Goal: Task Accomplishment & Management: Use online tool/utility

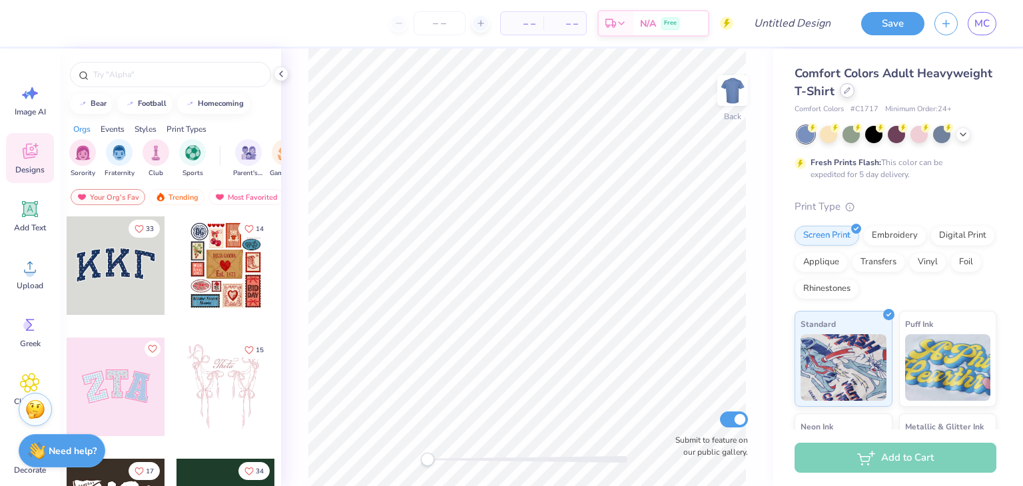
click at [855, 93] on div at bounding box center [847, 90] width 15 height 15
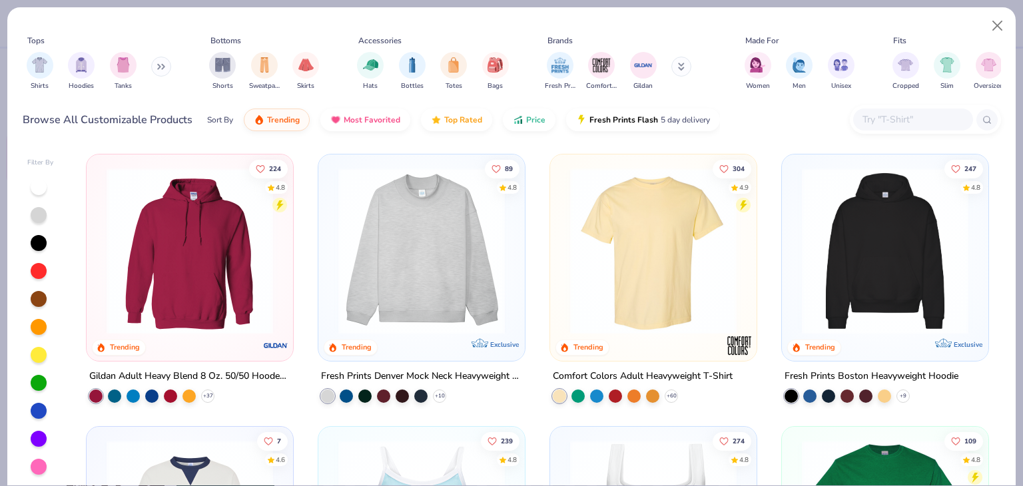
click at [873, 126] on input "text" at bounding box center [912, 119] width 103 height 15
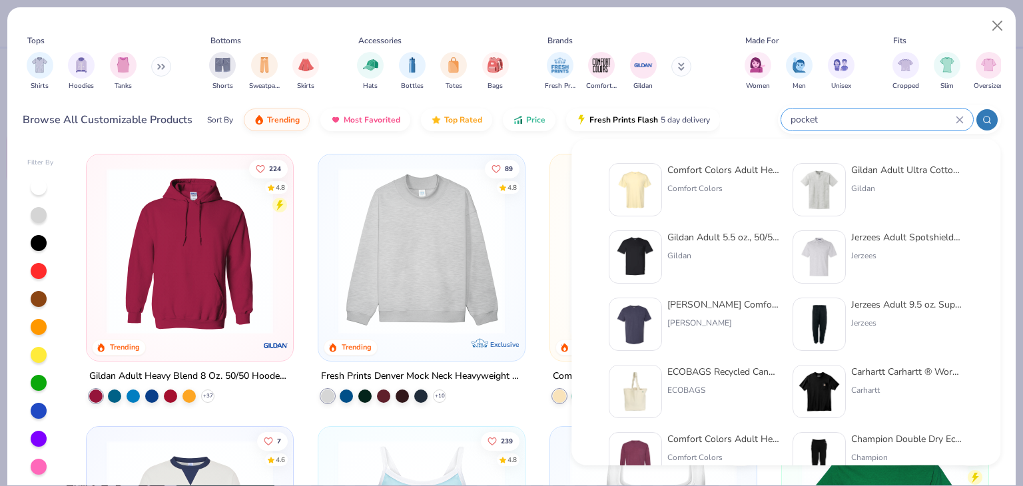
type input "pocket"
click at [709, 184] on div "Comfort Colors" at bounding box center [723, 188] width 112 height 12
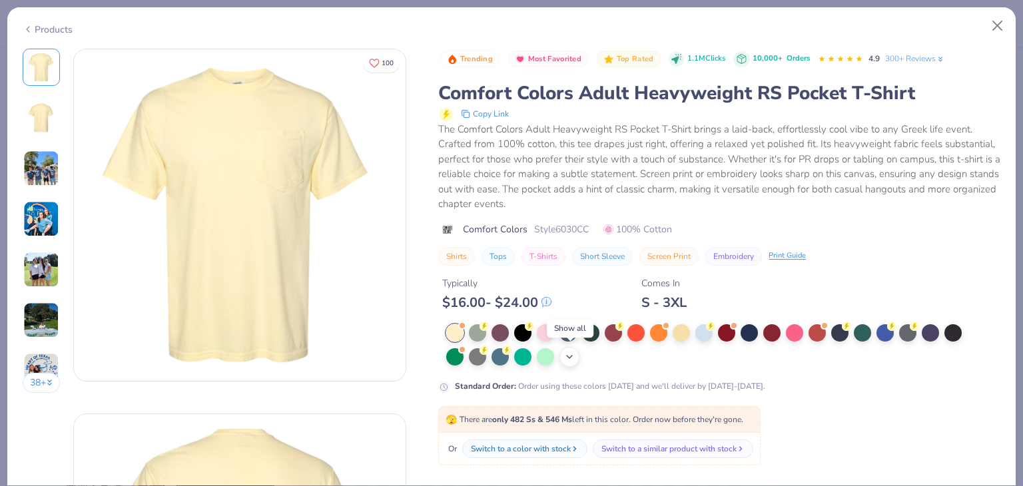
click at [569, 352] on icon at bounding box center [569, 357] width 11 height 11
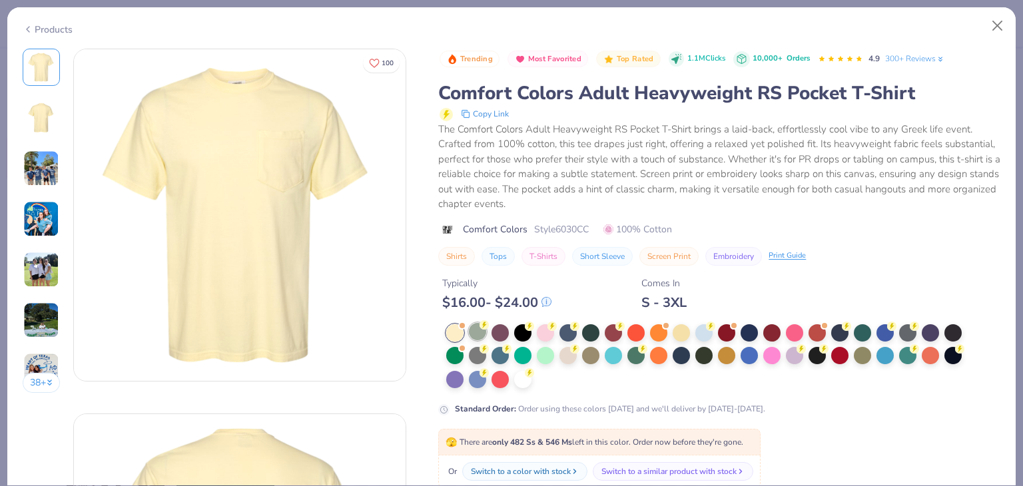
click at [486, 330] on div at bounding box center [477, 331] width 17 height 17
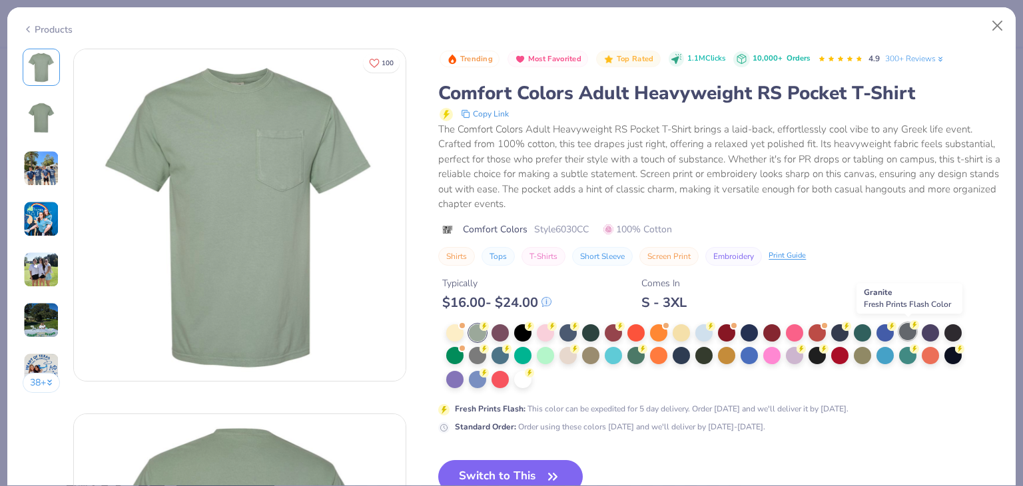
click at [908, 332] on div at bounding box center [907, 331] width 17 height 17
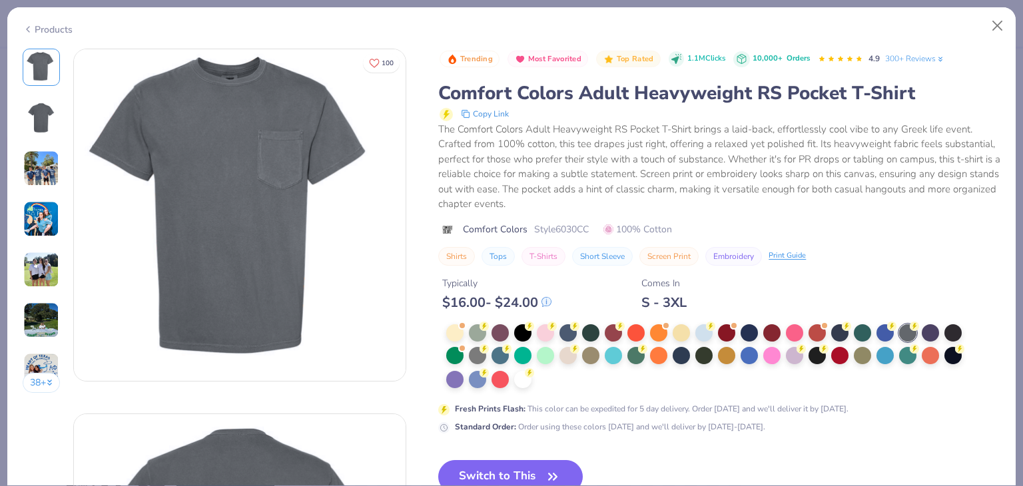
scroll to position [189, 0]
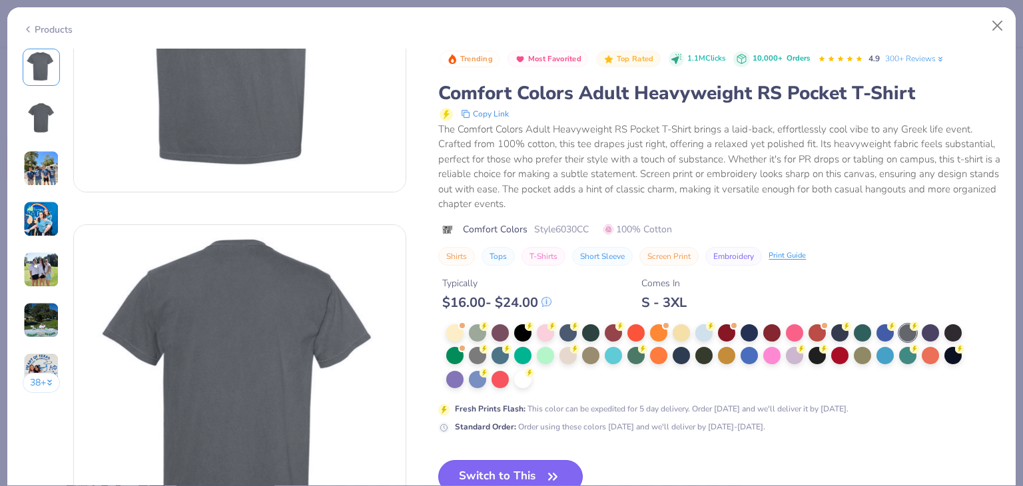
click at [501, 470] on button "Switch to This" at bounding box center [510, 476] width 145 height 33
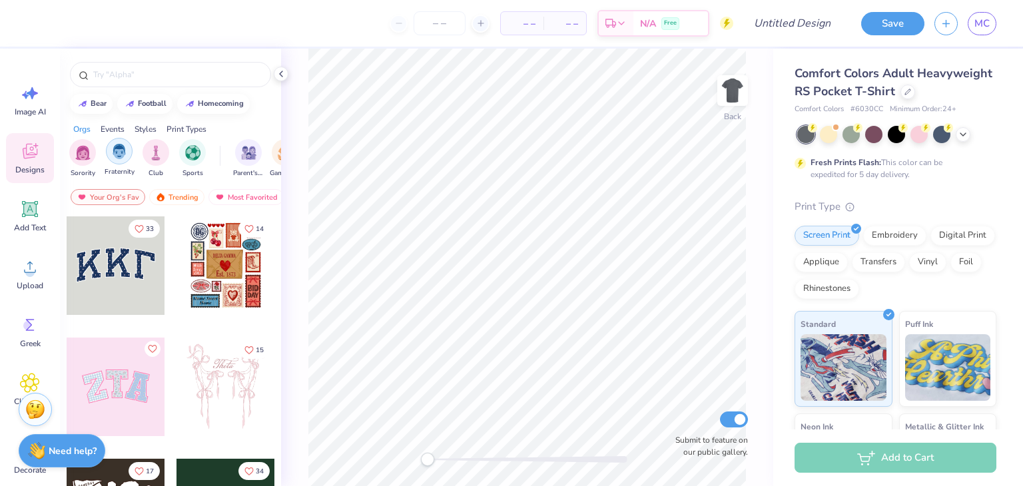
click at [115, 147] on img "filter for Fraternity" at bounding box center [119, 151] width 15 height 15
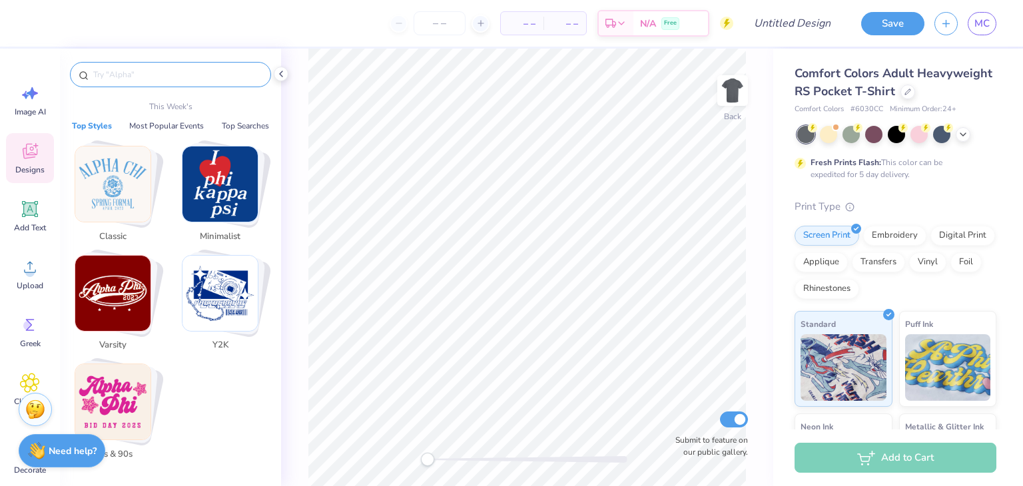
click at [155, 73] on input "text" at bounding box center [177, 74] width 171 height 13
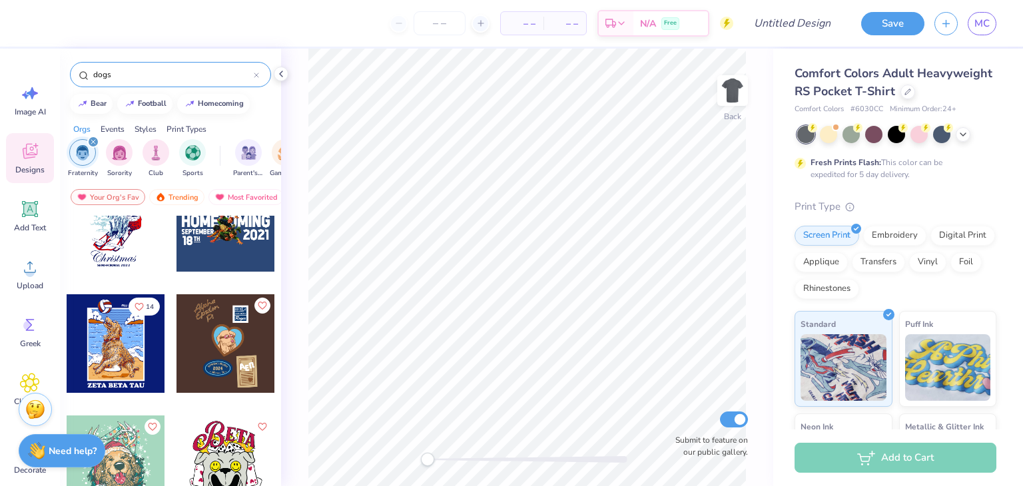
scroll to position [2104, 0]
type input "d"
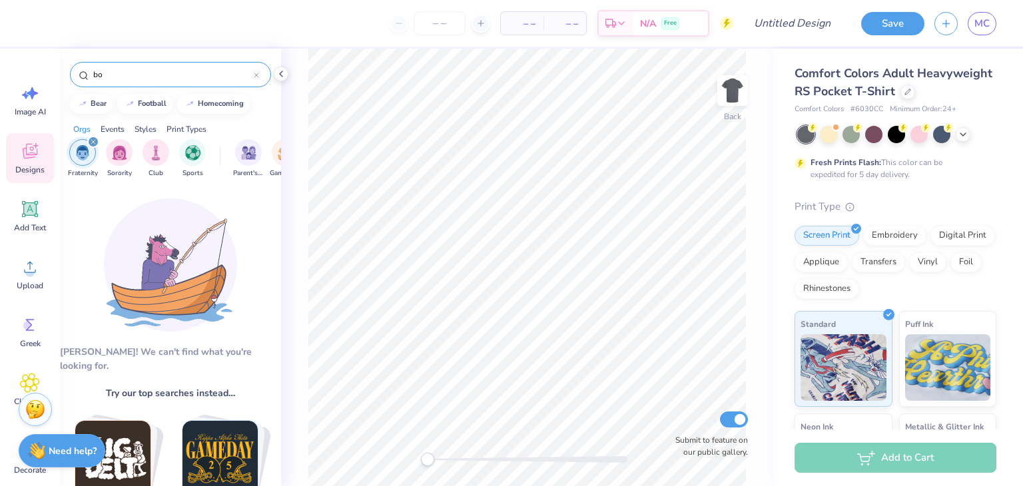
type input "b"
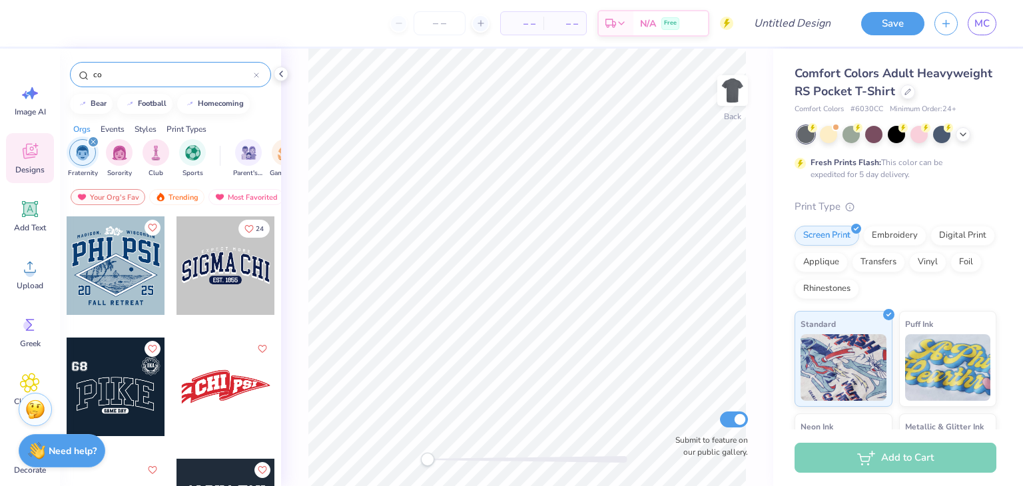
type input "c"
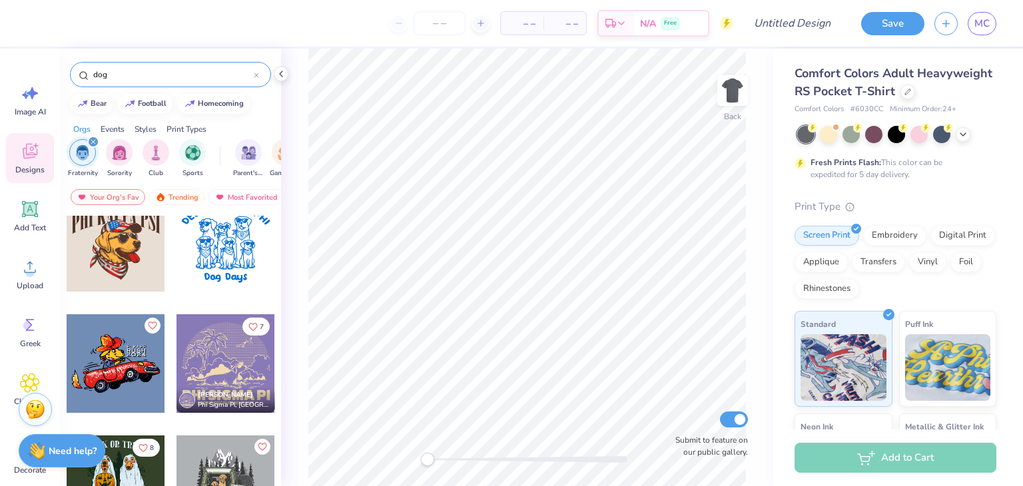
scroll to position [0, 0]
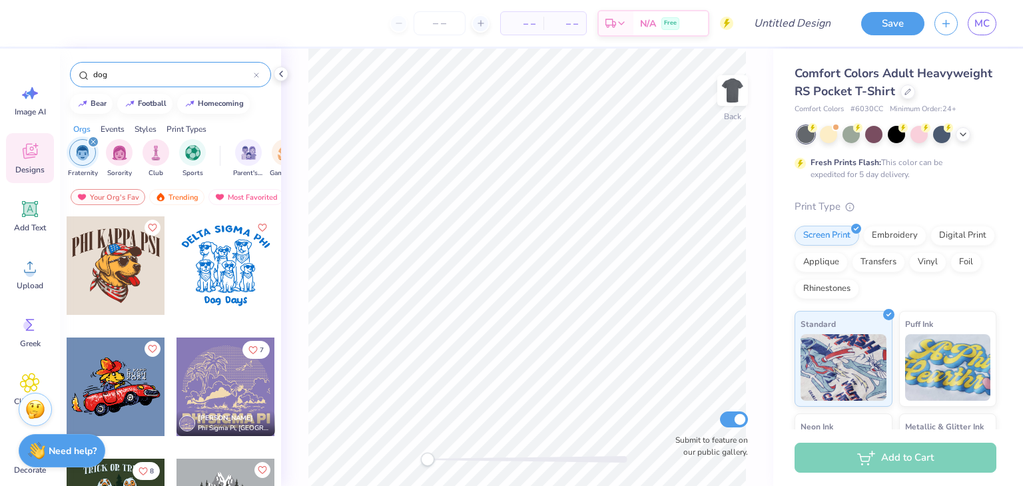
click at [120, 383] on div at bounding box center [116, 387] width 99 height 99
click at [735, 90] on img at bounding box center [732, 90] width 53 height 53
click at [91, 392] on div at bounding box center [116, 387] width 99 height 99
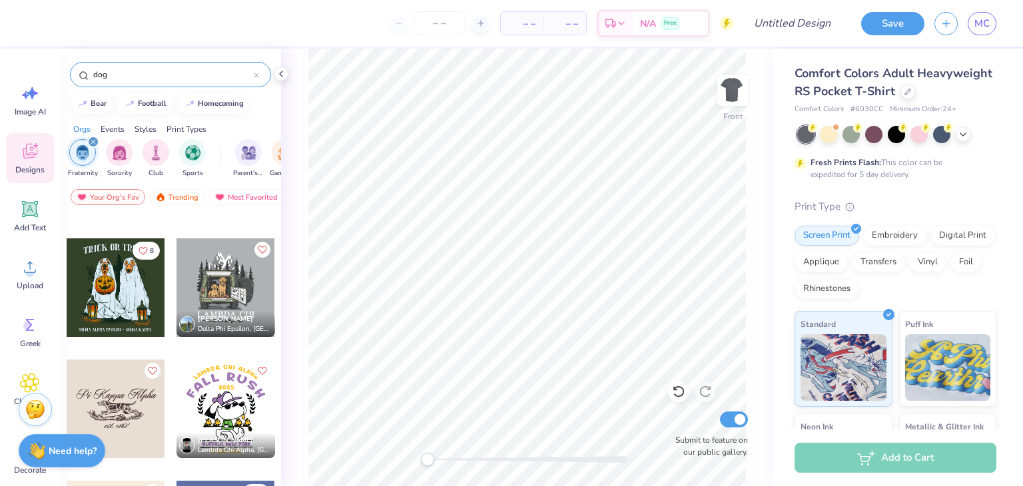
scroll to position [221, 0]
click at [151, 79] on input "dog" at bounding box center [173, 74] width 162 height 13
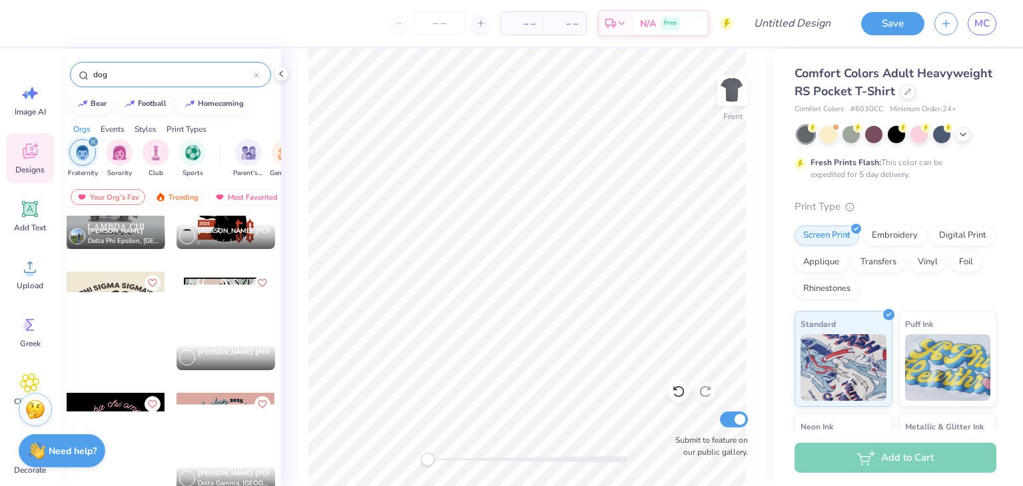
scroll to position [551, 0]
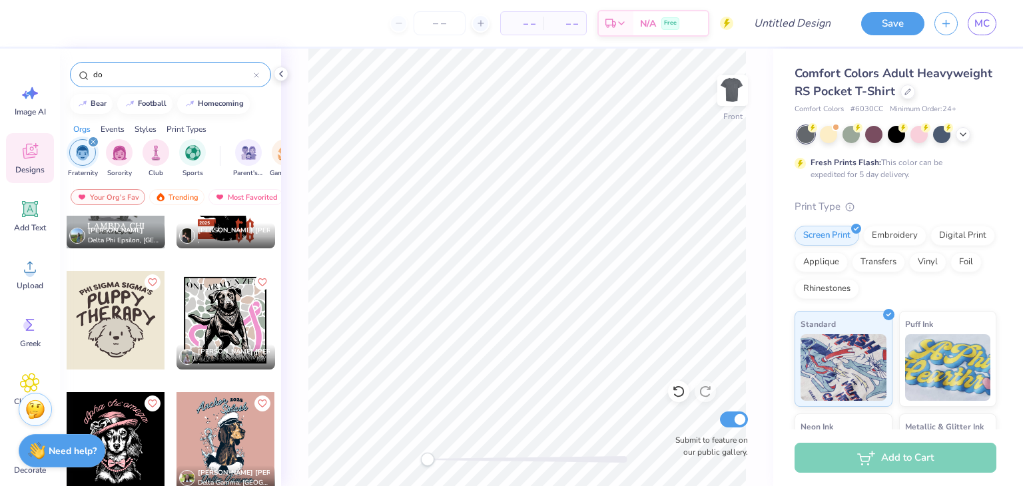
type input "d"
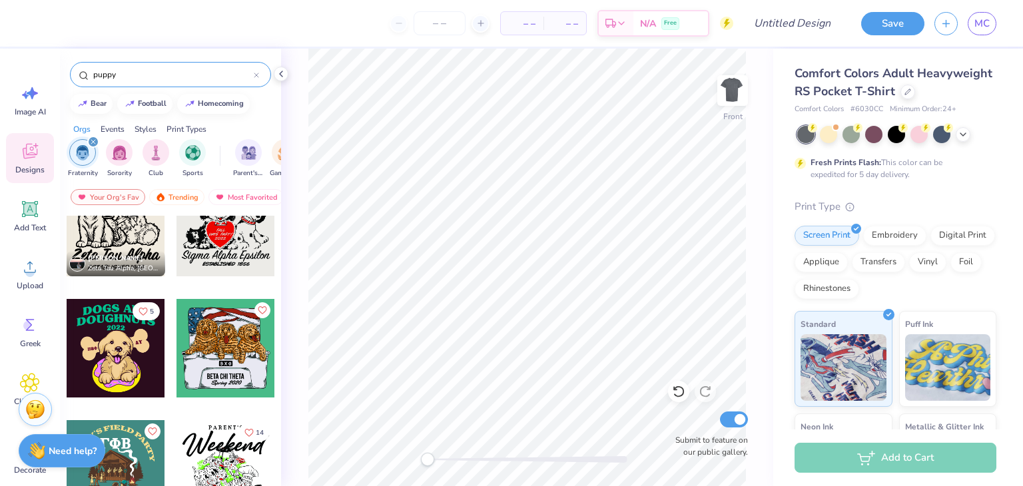
scroll to position [765, 0]
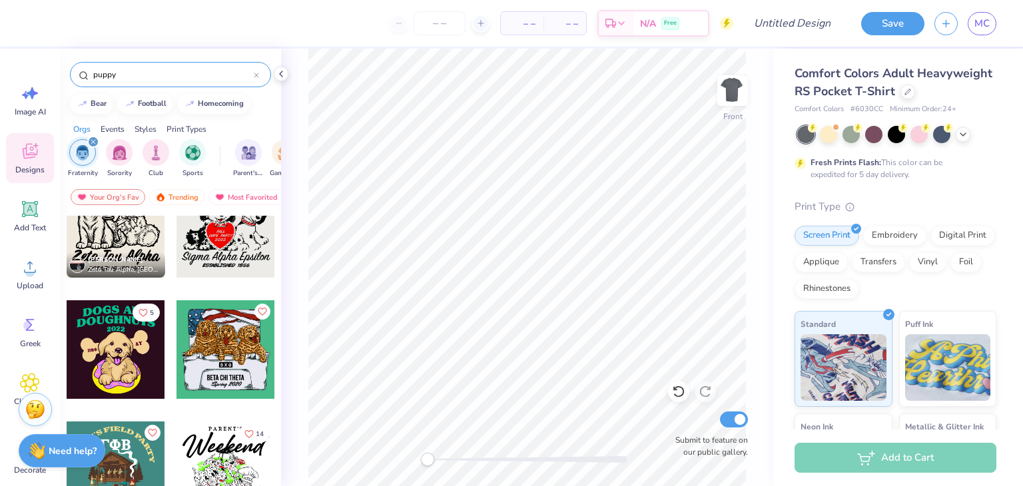
type input "puppy"
click at [235, 356] on div at bounding box center [226, 349] width 99 height 99
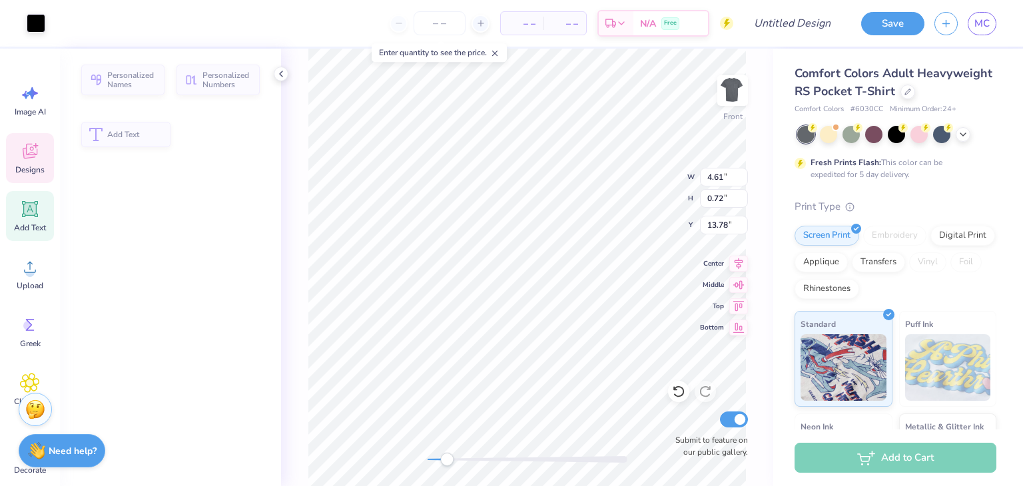
type input "4.61"
type input "0.72"
type input "13.78"
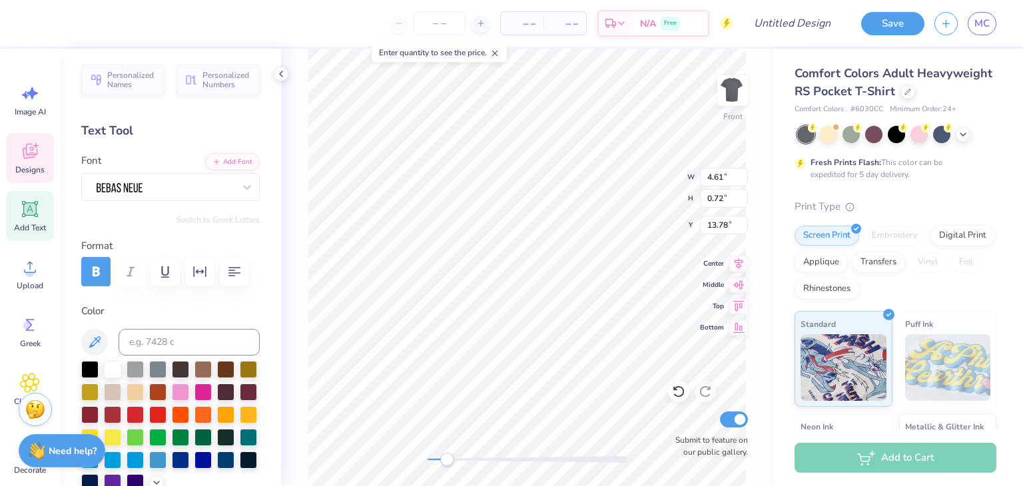
scroll to position [11, 4]
type textarea "C"
type input "8.63"
type input "9.76"
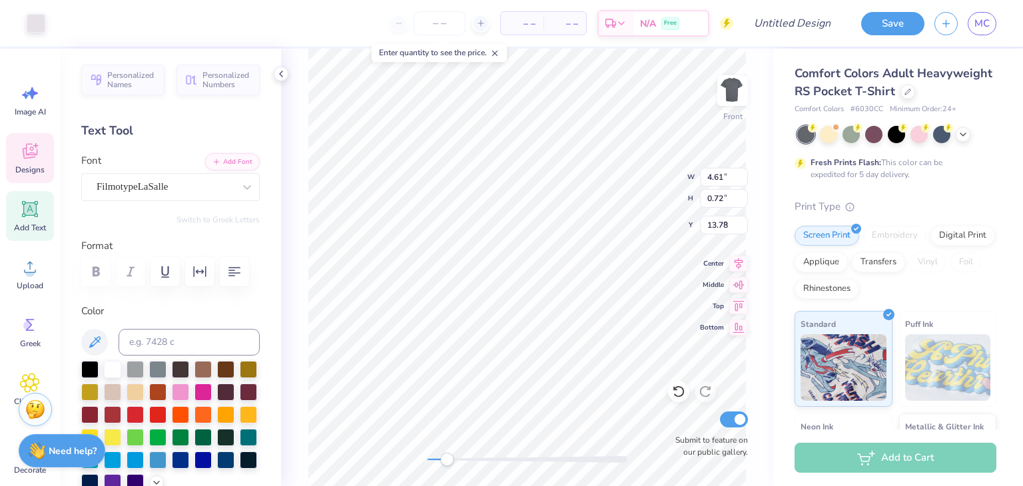
type input "5.86"
type input "3.62"
type input "0.62"
type input "14.64"
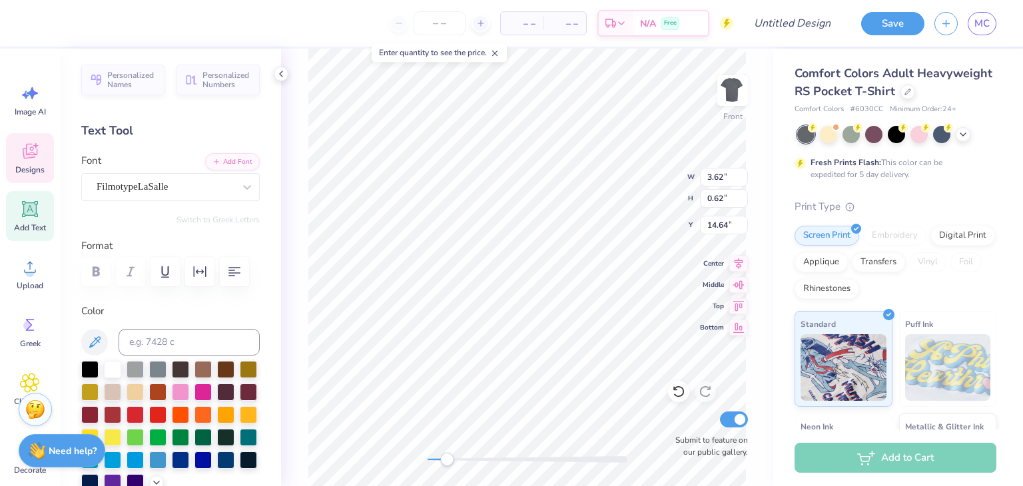
type textarea "S"
type input "1.30"
type input "0.44"
type input "12.36"
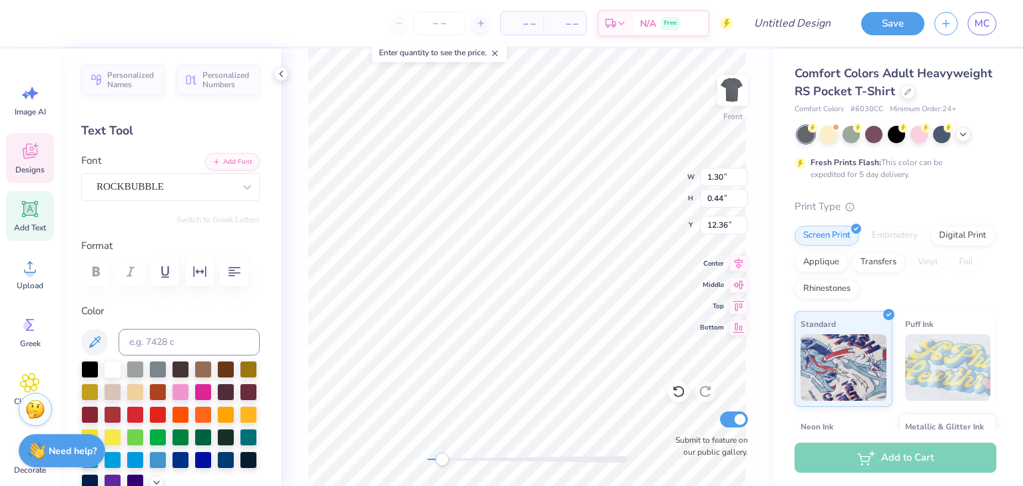
scroll to position [11, 1]
click at [498, 53] on line at bounding box center [495, 53] width 5 height 5
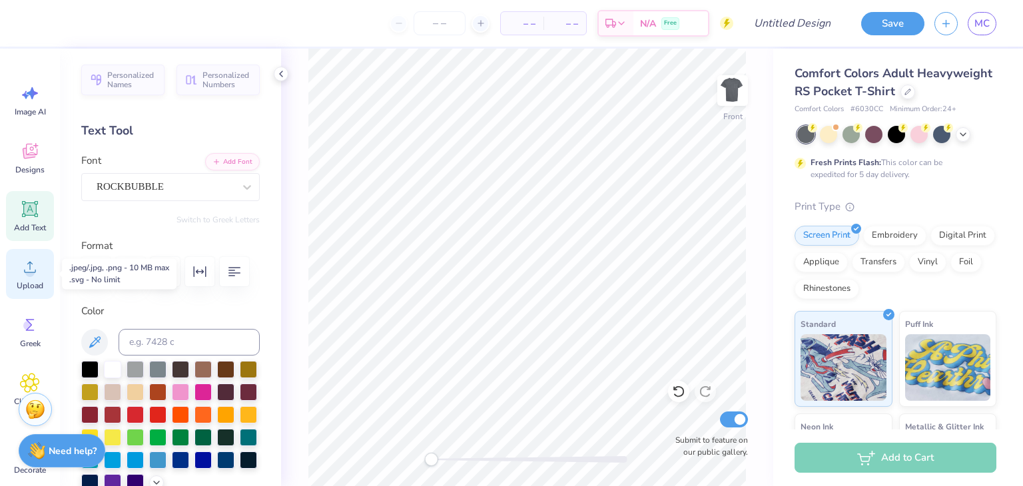
click at [30, 267] on icon at bounding box center [30, 267] width 12 height 11
click at [28, 161] on icon at bounding box center [30, 151] width 20 height 20
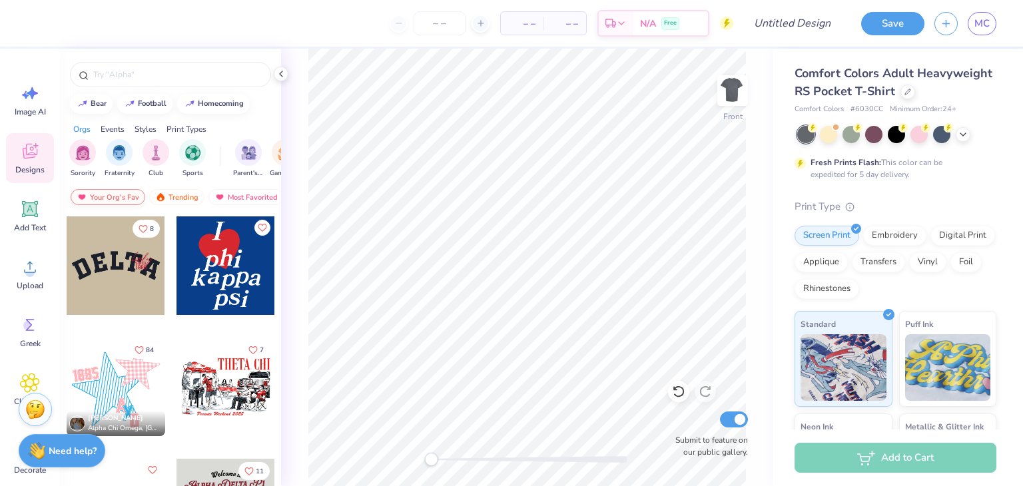
scroll to position [1817, 0]
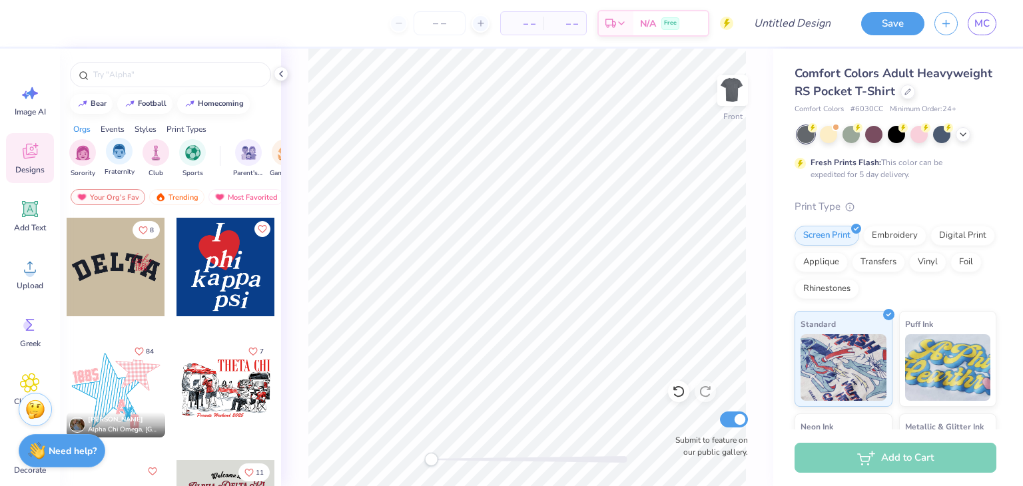
click at [124, 163] on div "Fraternity" at bounding box center [120, 157] width 30 height 39
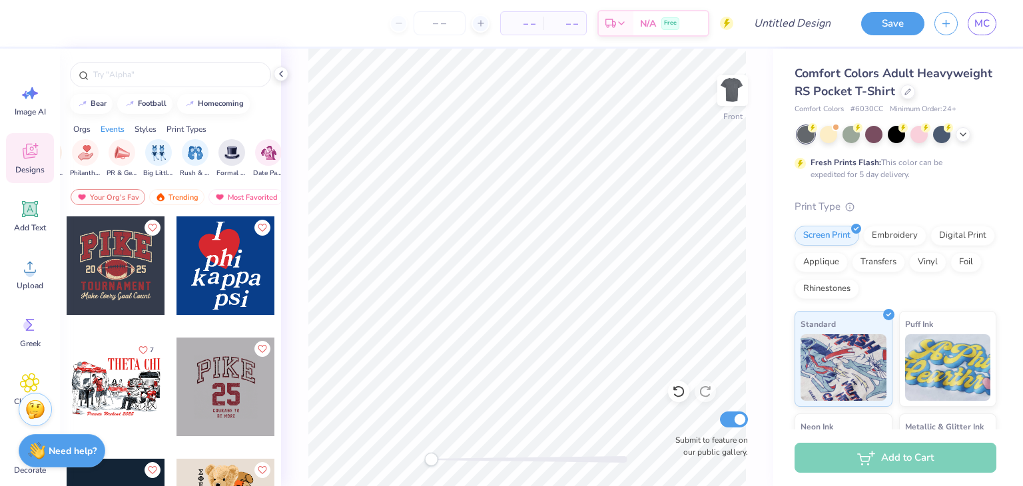
scroll to position [0, 239]
click at [196, 155] on img "filter for Rush & Bid" at bounding box center [192, 151] width 15 height 15
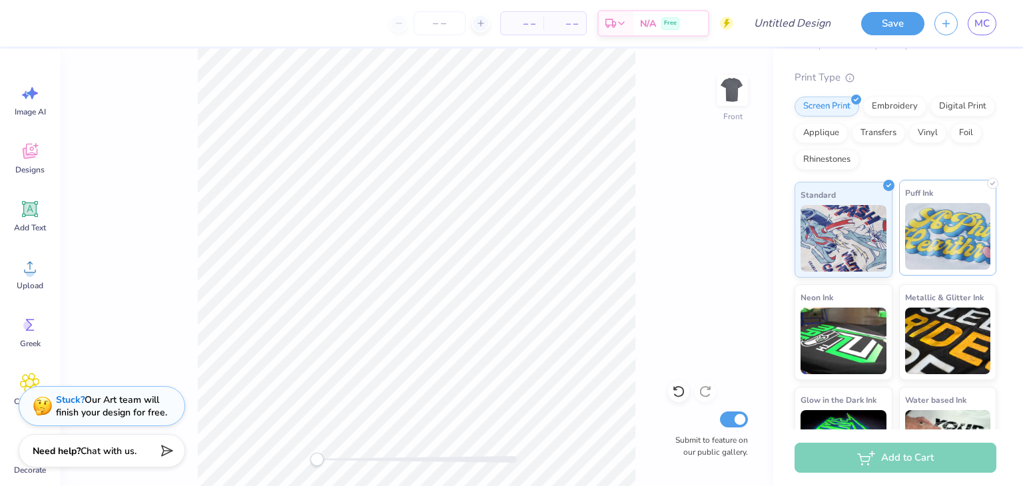
scroll to position [200, 0]
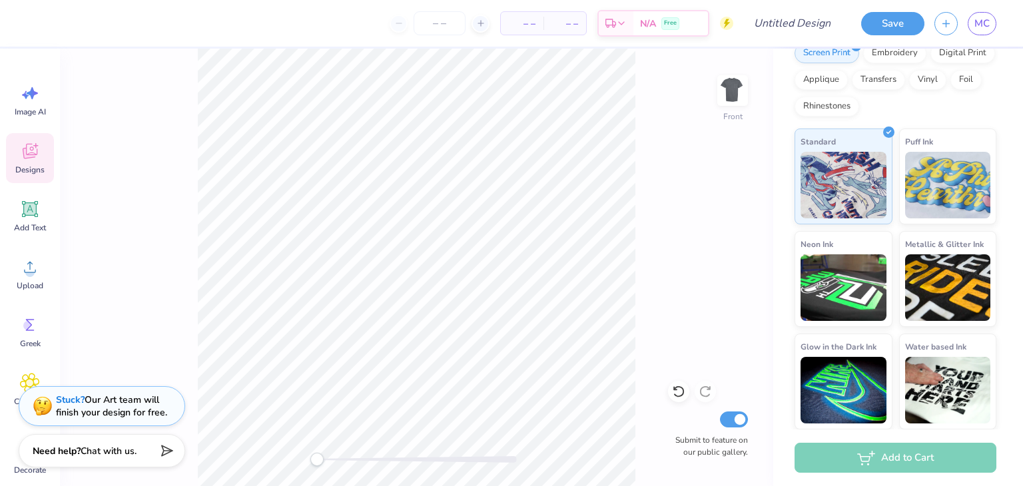
click at [32, 160] on icon at bounding box center [30, 151] width 20 height 20
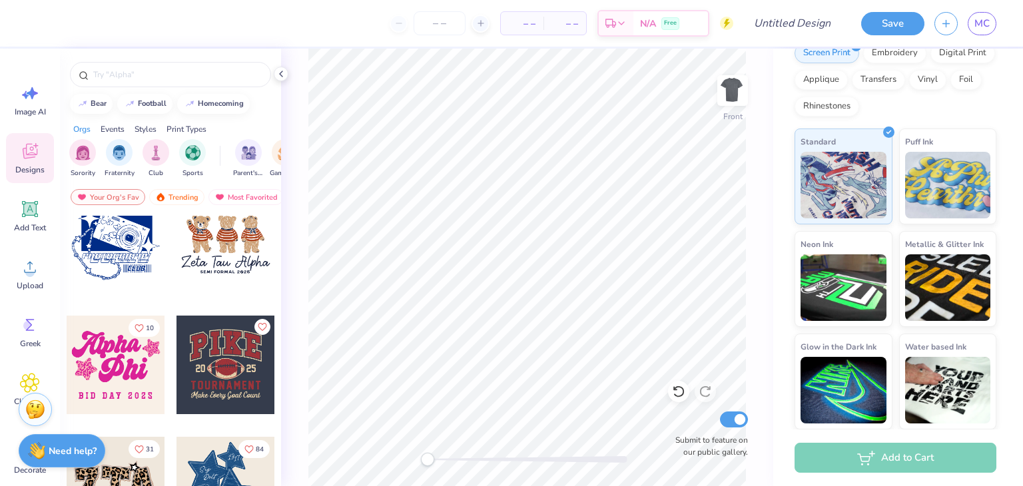
scroll to position [1098, 0]
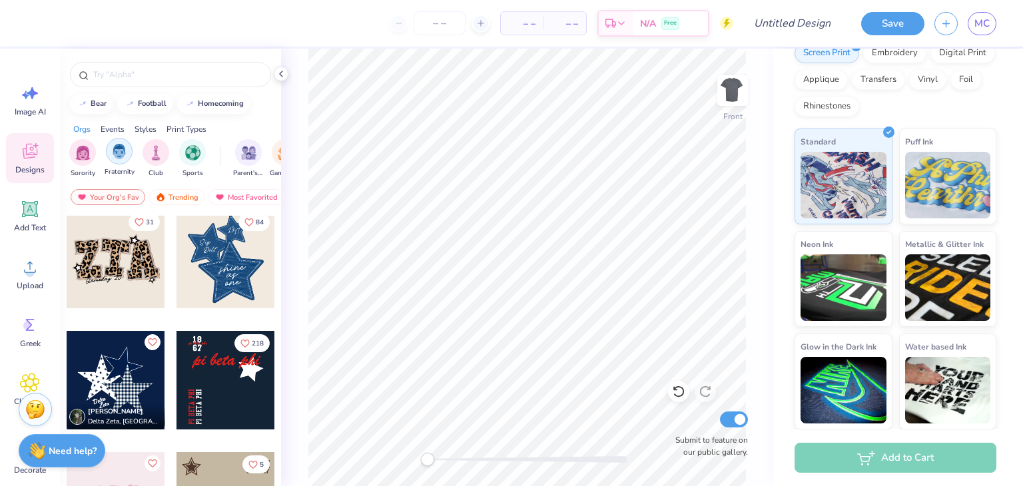
click at [111, 158] on div "filter for Fraternity" at bounding box center [119, 151] width 27 height 27
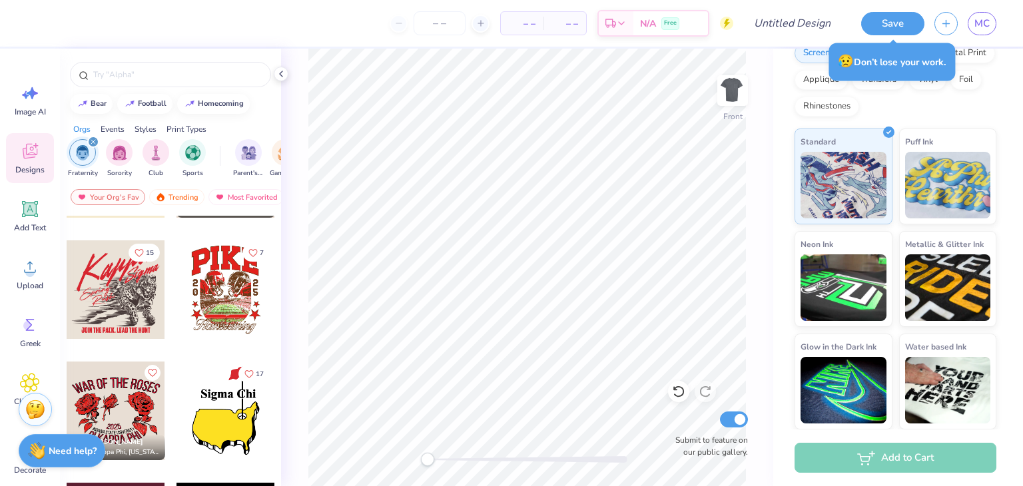
scroll to position [9071, 0]
